Goal: Transaction & Acquisition: Register for event/course

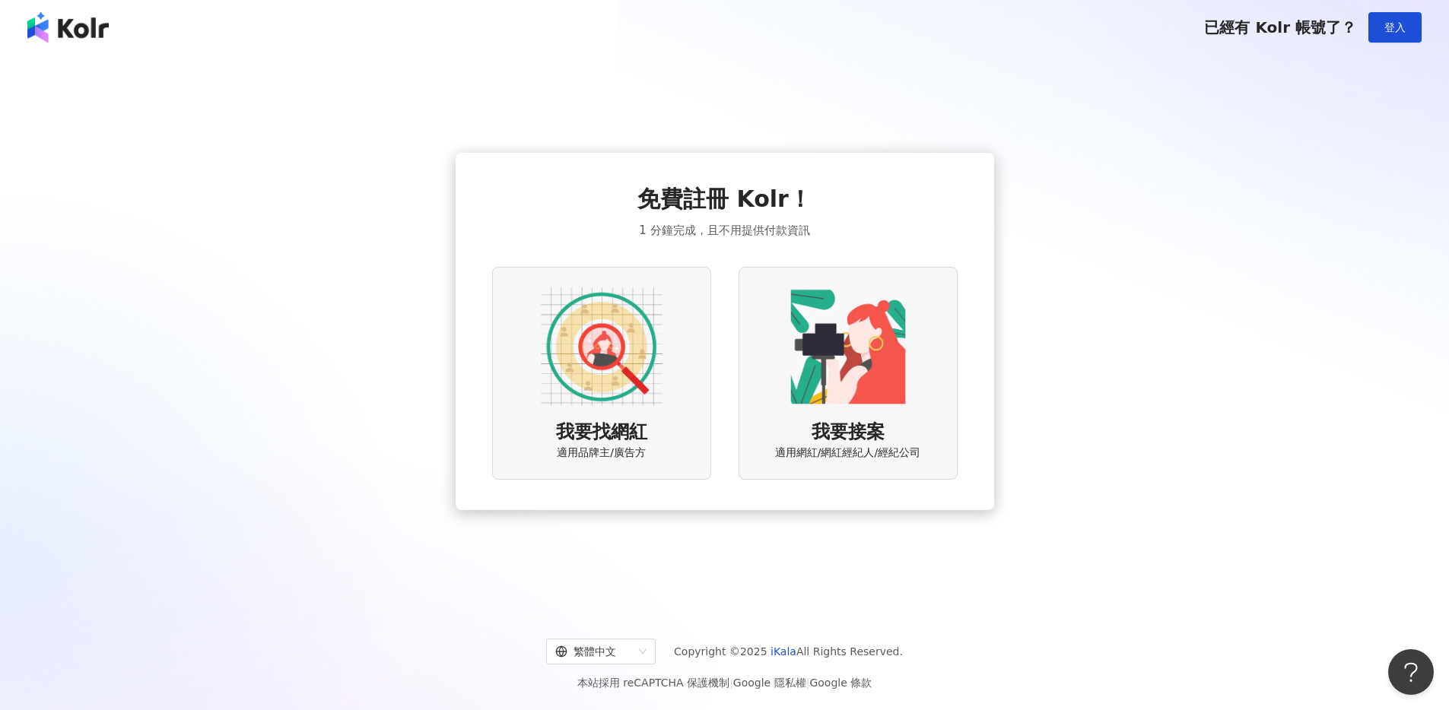
click at [594, 325] on img at bounding box center [602, 347] width 122 height 122
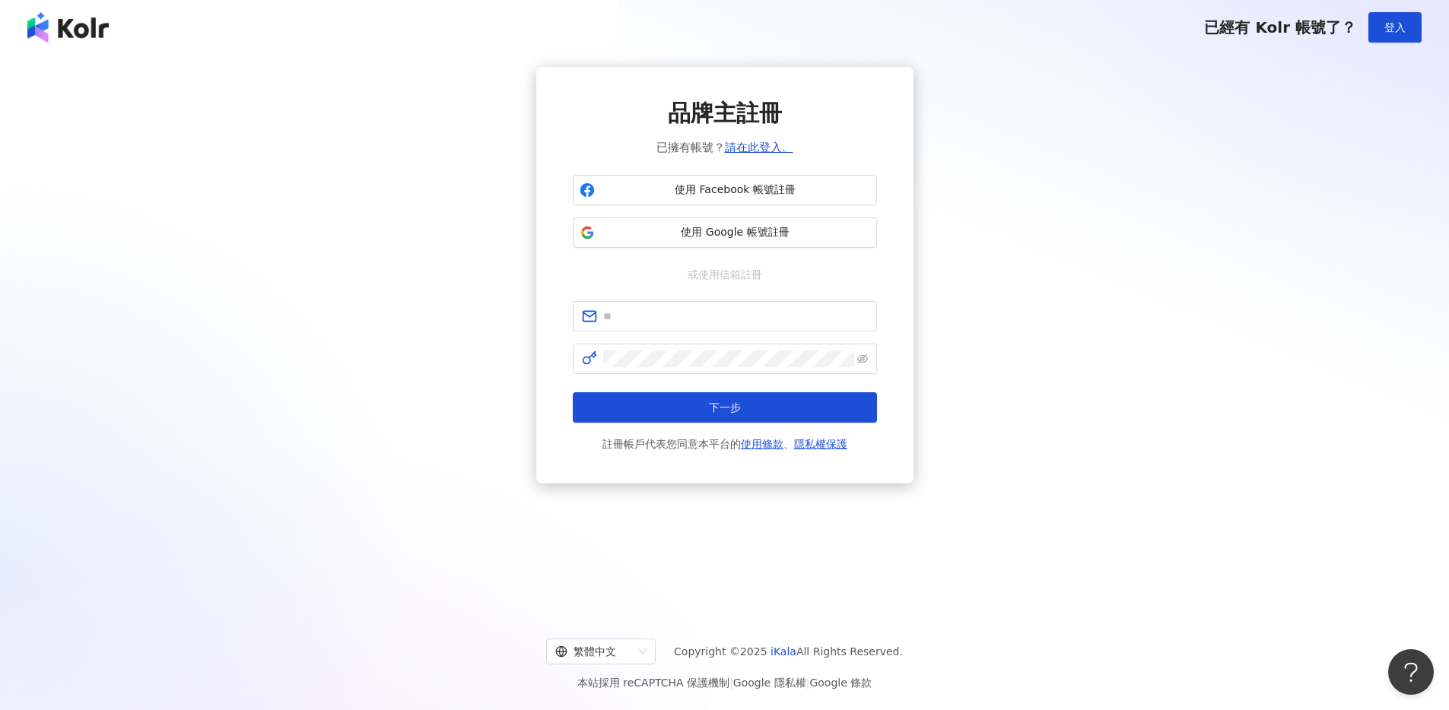
click at [521, 284] on div "品牌主註冊 已擁有帳號？ 請在此登入。 使用 Facebook 帳號註冊 使用 Google 帳號註冊 或使用信箱註冊 下一步 註冊帳戶代表您同意本平台的 使…" at bounding box center [724, 275] width 1412 height 417
click at [647, 240] on button "使用 Google 帳號註冊" at bounding box center [725, 233] width 304 height 30
click at [739, 326] on span at bounding box center [725, 316] width 304 height 30
click at [721, 318] on input "text" at bounding box center [735, 316] width 265 height 17
click at [720, 237] on span "使用 Google 帳號註冊" at bounding box center [735, 232] width 269 height 15
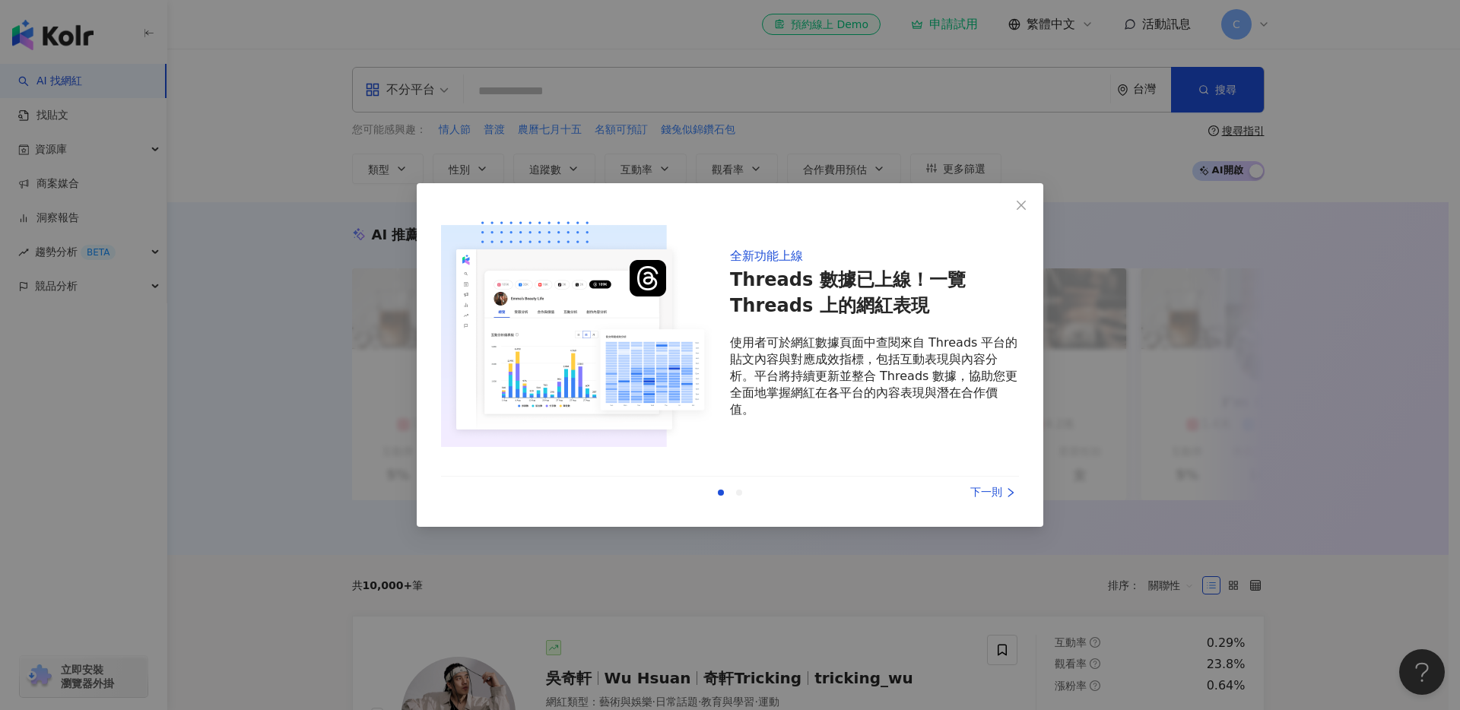
click at [1001, 495] on div "下一則" at bounding box center [962, 492] width 114 height 17
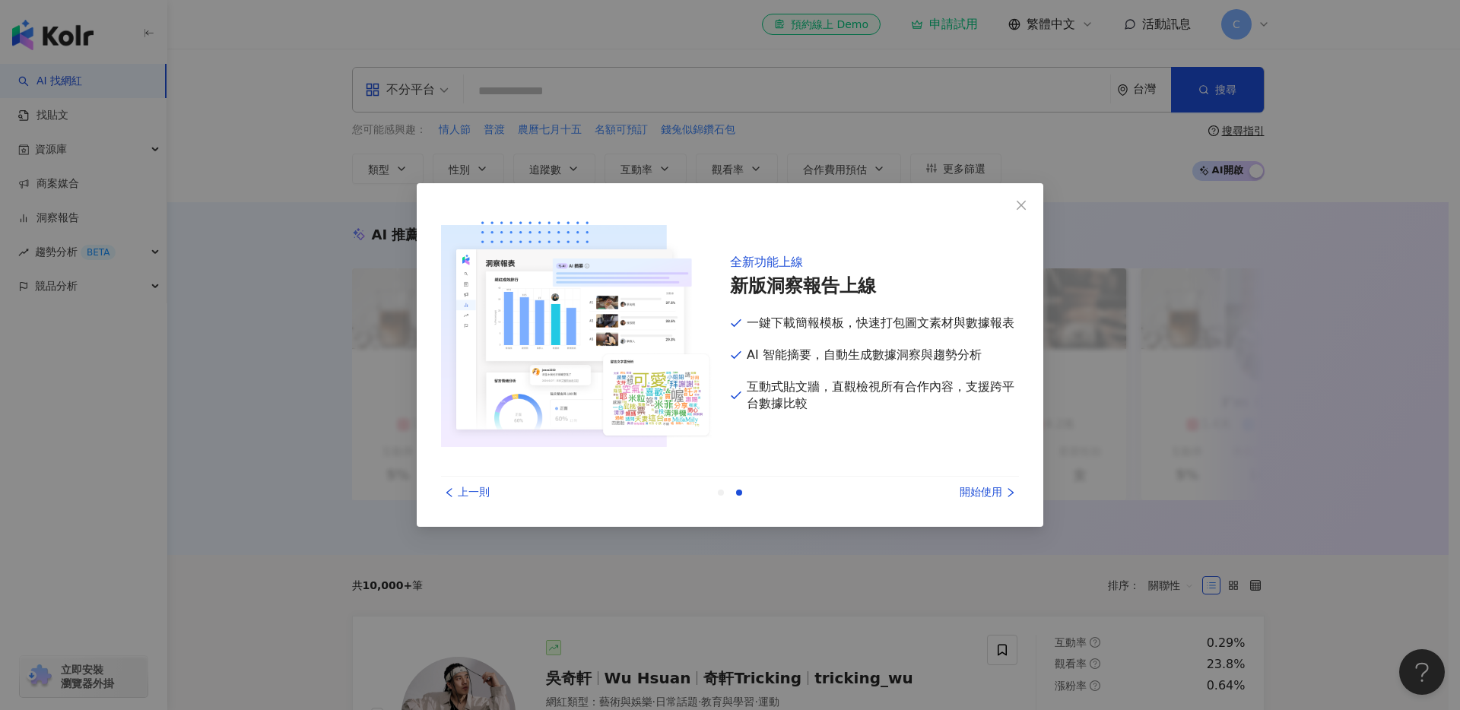
click at [1001, 495] on div "開始使用" at bounding box center [962, 492] width 114 height 17
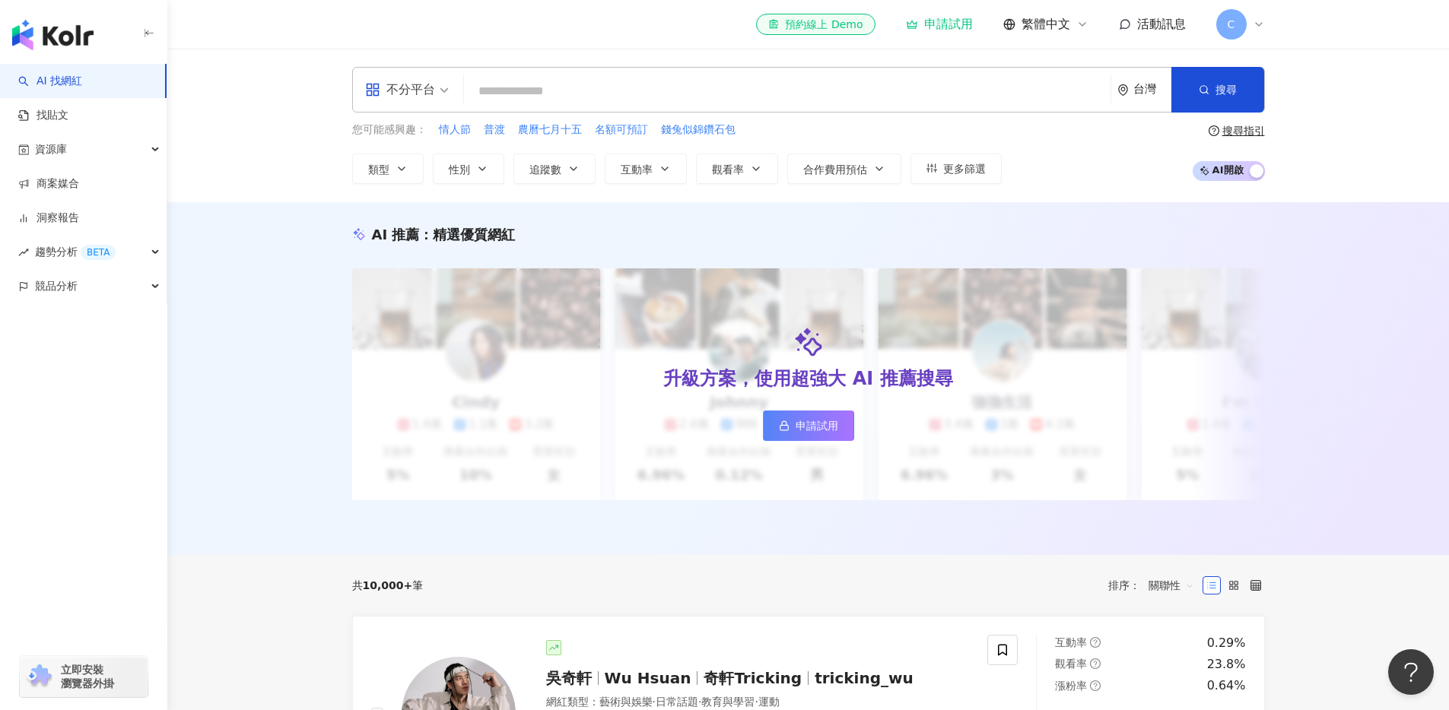
click at [538, 94] on input "search" at bounding box center [787, 91] width 634 height 29
type input "*"
type input "**"
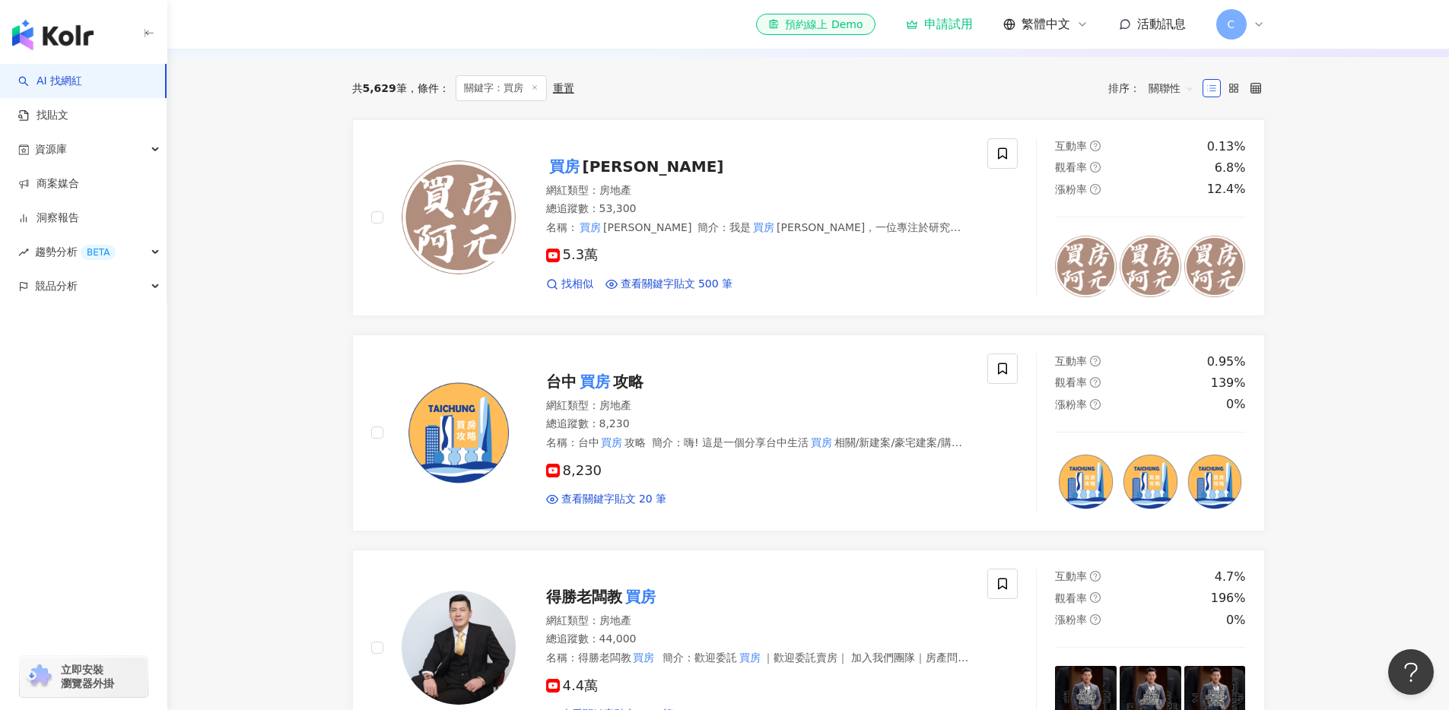
scroll to position [465, 0]
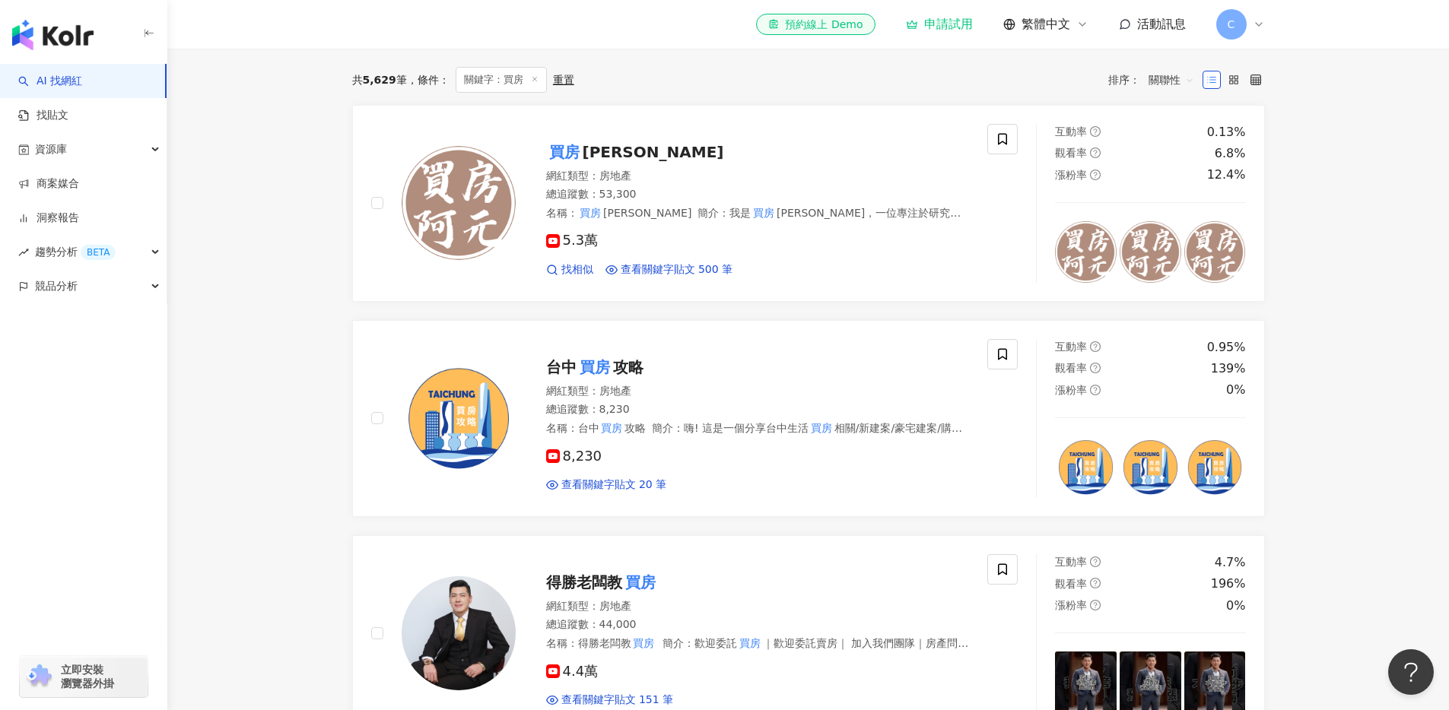
click at [257, 250] on main "不分平台 ** 台灣 搜尋 a70e38b1-b6d7-4a14-a874-cb936459b0d0 竹北買房 柔柔 tiktok-icon 70,200 追…" at bounding box center [808, 662] width 1282 height 2158
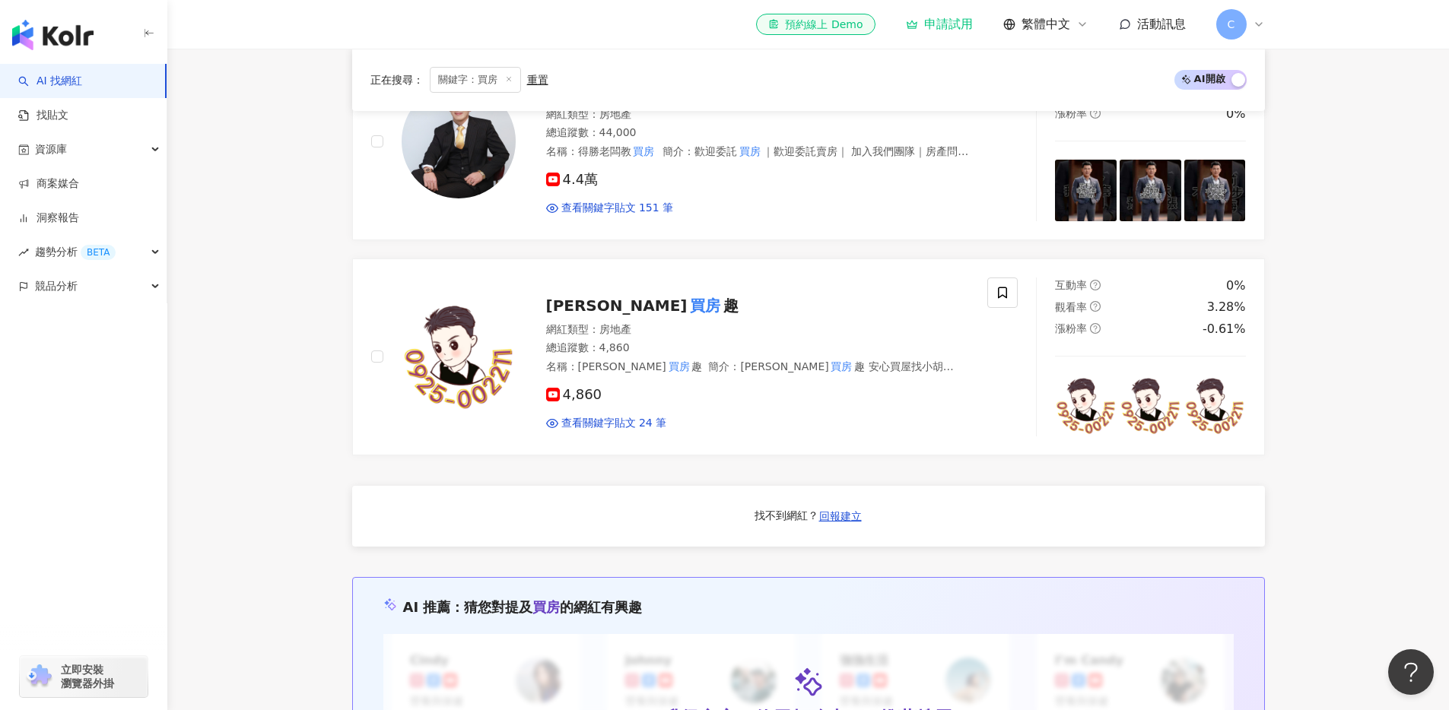
scroll to position [1131, 0]
